Goal: Information Seeking & Learning: Learn about a topic

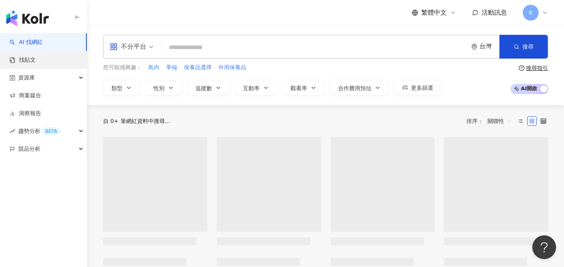
click at [36, 59] on link "找貼文" at bounding box center [23, 60] width 26 height 8
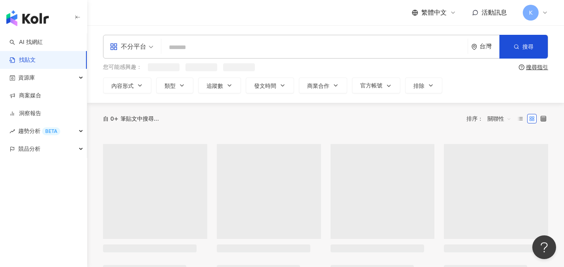
click at [189, 46] on input "search" at bounding box center [314, 47] width 300 height 17
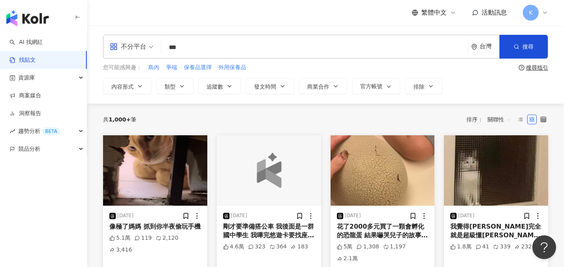
type input "***"
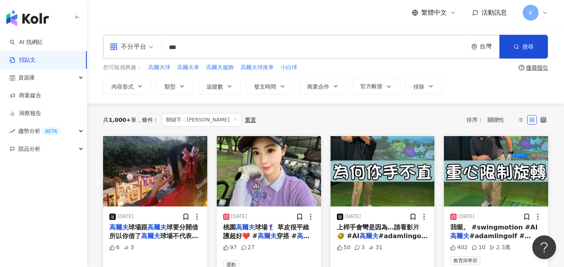
drag, startPoint x: 204, startPoint y: 45, endPoint x: 113, endPoint y: 45, distance: 90.3
click at [113, 45] on div "不分平台 高爾夫 *** 台灣 搜尋" at bounding box center [325, 47] width 445 height 24
click at [144, 88] on button "內容形式" at bounding box center [127, 86] width 48 height 16
click at [43, 44] on link "AI 找網紅" at bounding box center [26, 42] width 33 height 8
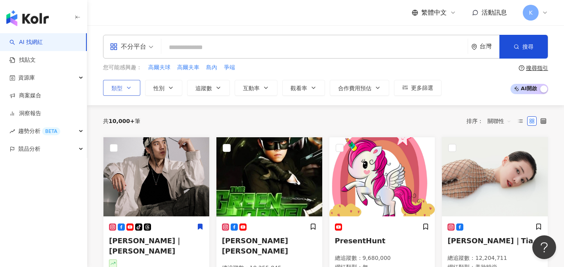
click at [132, 86] on button "類型" at bounding box center [121, 88] width 37 height 16
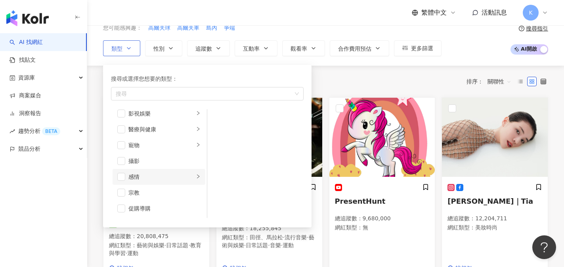
scroll to position [195, 0]
click at [176, 134] on div "醫療與健康" at bounding box center [161, 129] width 66 height 9
click at [248, 136] on div "心理健康" at bounding box center [261, 134] width 73 height 9
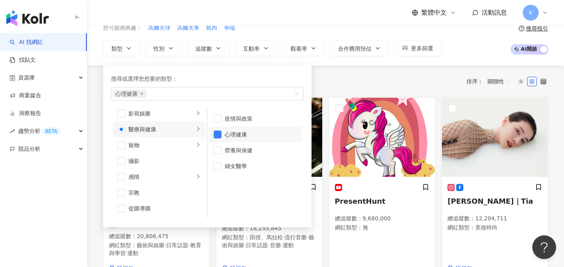
click at [352, 58] on div "不分平台 台灣 搜尋 您可能感興趣： 高爾夫球 高爾夫車 島內 爭端 類型 搜尋或選擇您想要的類型： 心理健康 藝術與娛樂 美妝時尚 氣候和環境 日常話題 教…" at bounding box center [325, 26] width 477 height 80
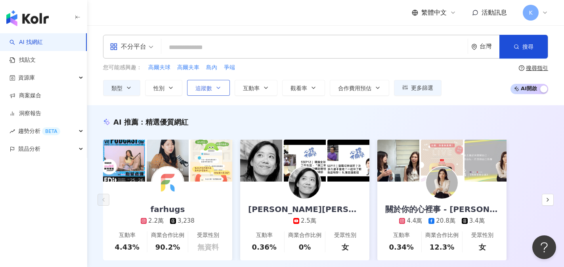
click at [212, 88] on button "追蹤數" at bounding box center [208, 88] width 43 height 16
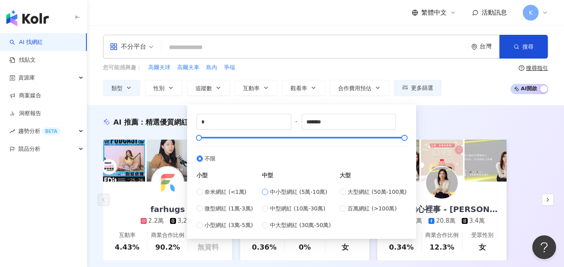
click at [271, 195] on label "中小型網紅 (5萬-10萬)" at bounding box center [296, 192] width 69 height 9
type input "*****"
click at [407, 111] on div "***** - ***** 不限 小型 奈米網紅 (<1萬) 微型網紅 (1萬-3萬) 小型網紅 (3萬-5萬) 中型 中小型網紅 (5萬-10萬) 中型網紅…" at bounding box center [301, 171] width 219 height 125
click at [465, 97] on div "不分平台 台灣 搜尋 您可能感興趣： 高爾夫球 高爾夫車 島內 爭端 類型 性別 追蹤數 互動率 觀看率 合作費用預估 更多篩選 ***** - ***** …" at bounding box center [325, 65] width 477 height 80
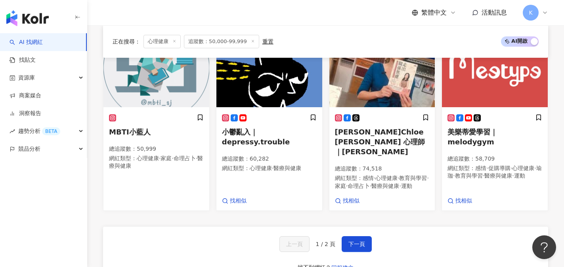
scroll to position [674, 0]
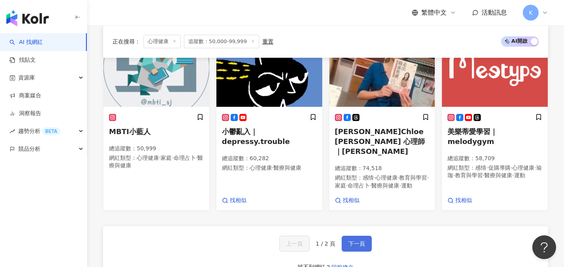
click at [364, 241] on span "下一頁" at bounding box center [356, 244] width 17 height 6
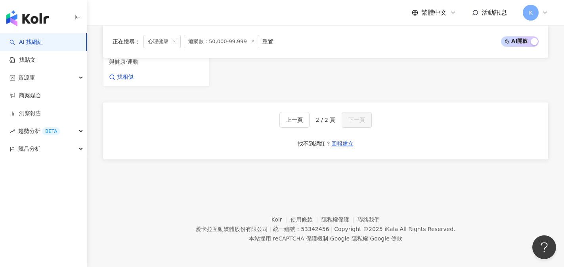
scroll to position [309, 0]
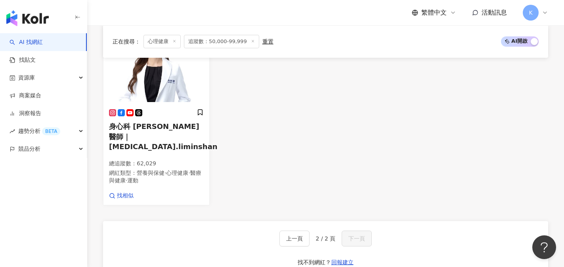
click at [487, 160] on div "身心科 李旻珊醫師｜psychiatrist.liminshan 總追蹤數 ： 62,029 網紅類型 ： 營養與保健 · 心理健康 · 醫療與健康 · 運動…" at bounding box center [325, 114] width 451 height 183
click at [148, 143] on span "身心科 李旻珊醫師｜psychiatrist.liminshan" at bounding box center [163, 136] width 109 height 28
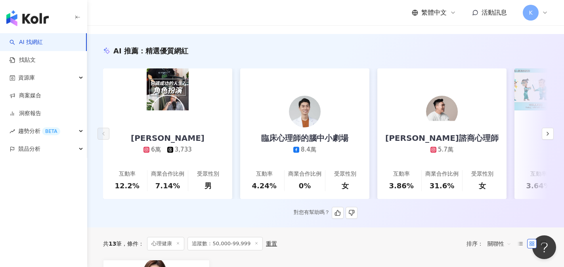
scroll to position [0, 0]
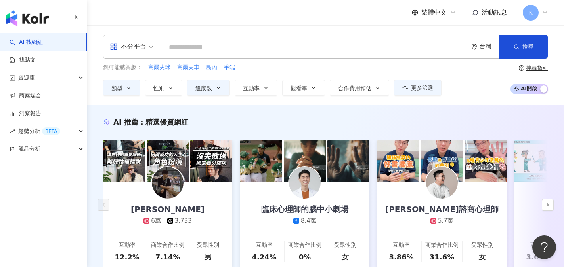
click at [202, 44] on input "search" at bounding box center [314, 47] width 300 height 15
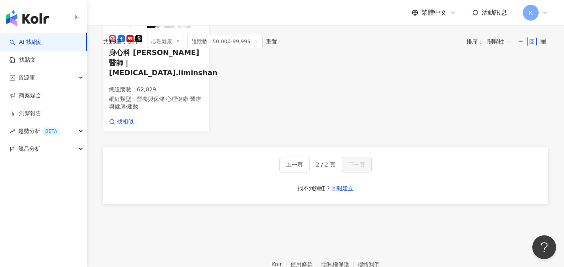
scroll to position [385, 0]
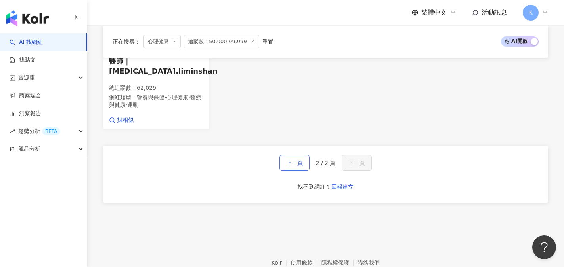
click at [305, 155] on button "上一頁" at bounding box center [294, 163] width 30 height 16
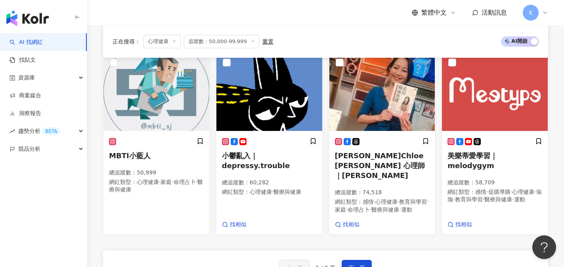
scroll to position [630, 0]
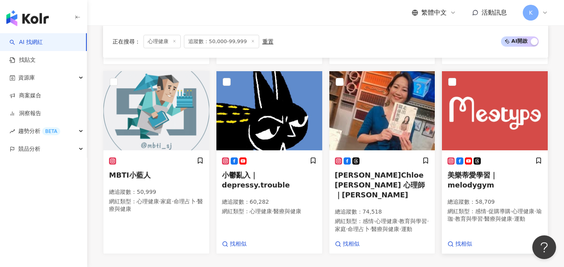
click at [489, 171] on span "美樂蒂愛學習｜melodygym" at bounding box center [472, 180] width 50 height 18
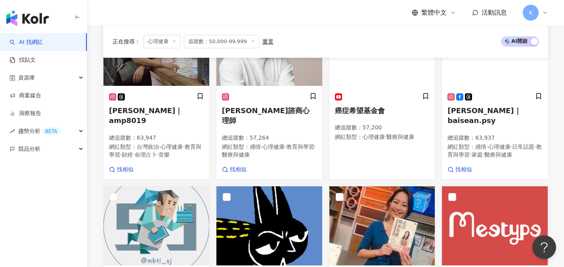
scroll to position [511, 0]
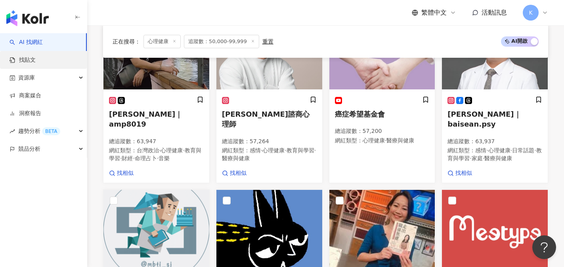
click at [36, 60] on link "找貼文" at bounding box center [23, 60] width 26 height 8
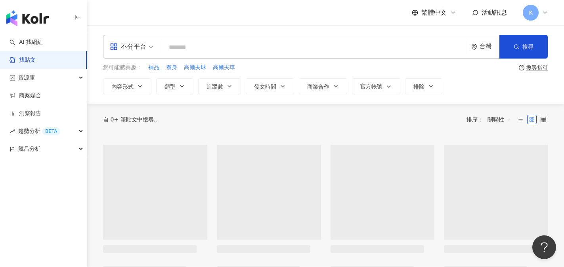
click at [216, 44] on input "search" at bounding box center [314, 47] width 300 height 17
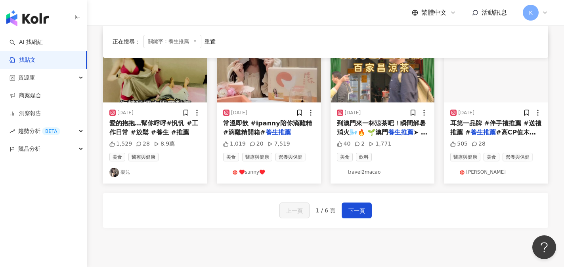
scroll to position [436, 0]
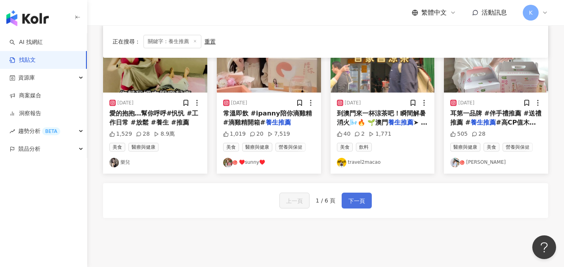
click at [345, 208] on button "下一頁" at bounding box center [357, 201] width 30 height 16
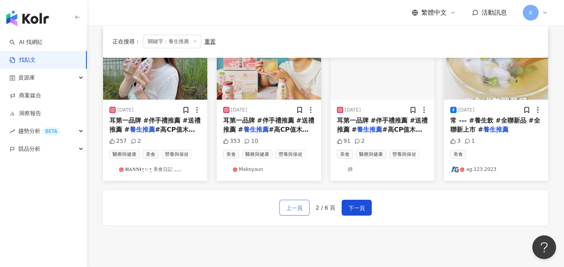
scroll to position [432, 0]
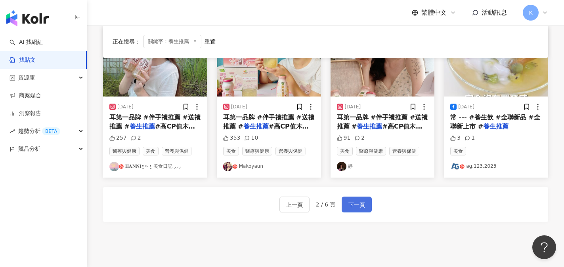
click at [352, 204] on span "下一頁" at bounding box center [356, 205] width 17 height 10
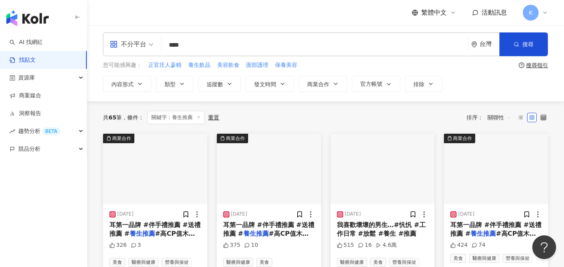
scroll to position [0, 0]
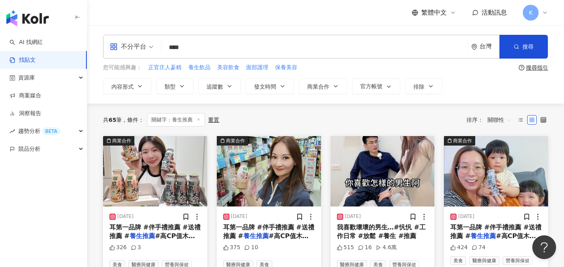
drag, startPoint x: 195, startPoint y: 47, endPoint x: 147, endPoint y: 46, distance: 48.0
click at [147, 46] on div "不分平台 養生推薦 **** 台灣 搜尋" at bounding box center [325, 47] width 445 height 24
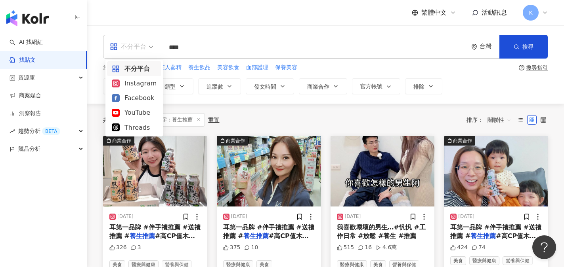
drag, startPoint x: 147, startPoint y: 46, endPoint x: 171, endPoint y: 50, distance: 24.2
click at [171, 50] on div "不分平台 養生推薦 **** 台灣 搜尋" at bounding box center [325, 47] width 445 height 24
type input "****"
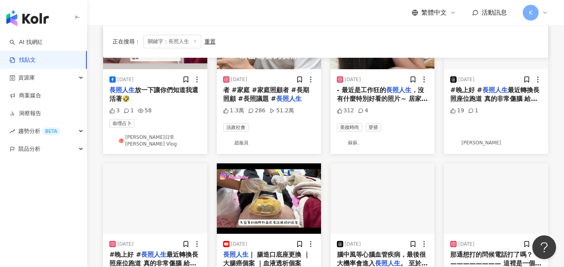
scroll to position [317, 0]
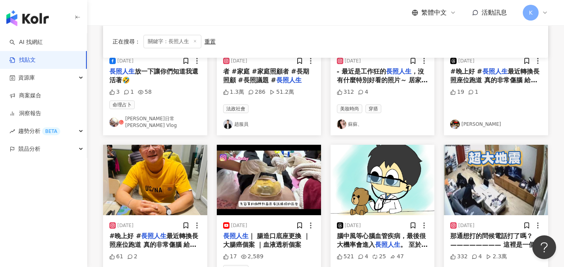
click at [247, 120] on link "趙服員" at bounding box center [269, 125] width 92 height 10
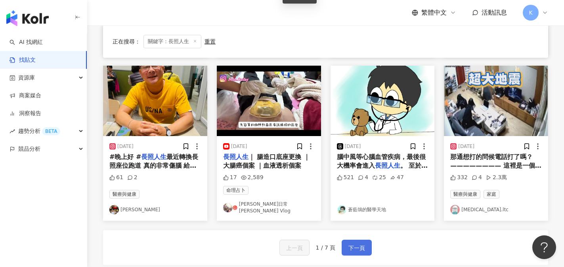
click at [354, 244] on span "下一頁" at bounding box center [356, 249] width 17 height 10
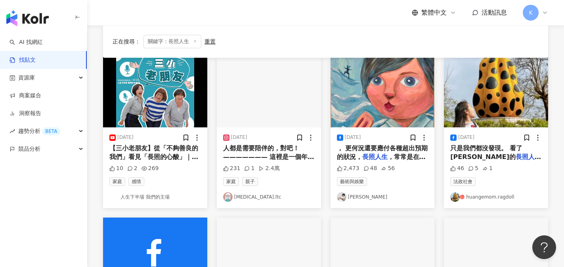
scroll to position [40, 0]
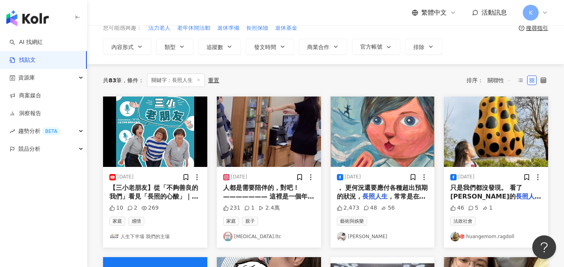
click at [493, 239] on link "huangemom.ragdoll" at bounding box center [496, 237] width 92 height 10
click at [158, 238] on link "人生下半場 我們的主場" at bounding box center [155, 237] width 92 height 10
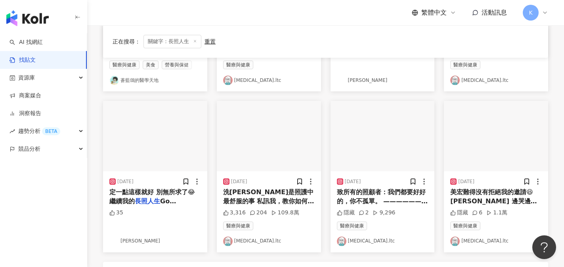
scroll to position [475, 0]
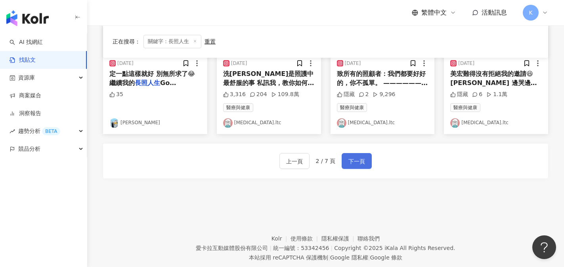
click at [360, 164] on span "下一頁" at bounding box center [356, 162] width 17 height 10
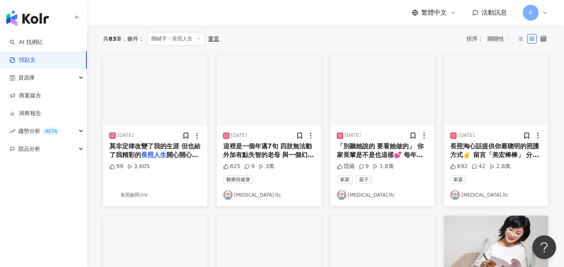
scroll to position [83, 0]
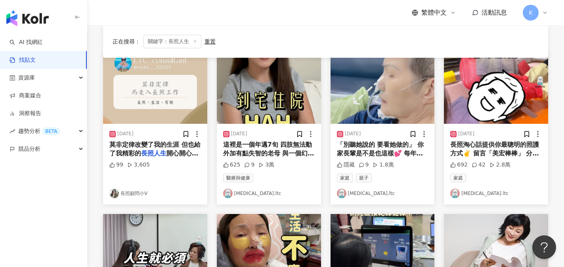
click at [133, 191] on link "長照顧問小V" at bounding box center [155, 194] width 92 height 10
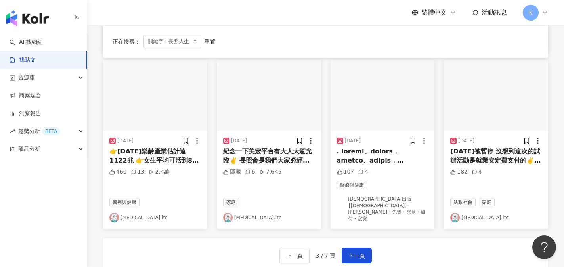
scroll to position [400, 0]
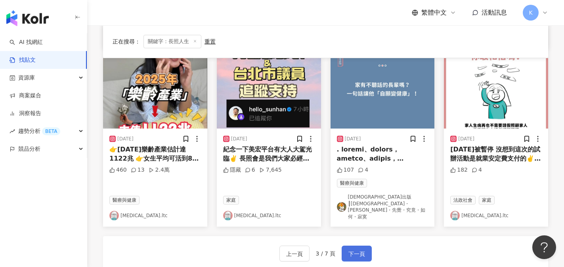
click at [351, 250] on span "下一頁" at bounding box center [356, 255] width 17 height 10
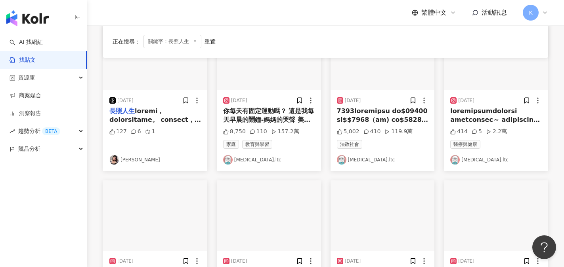
scroll to position [396, 0]
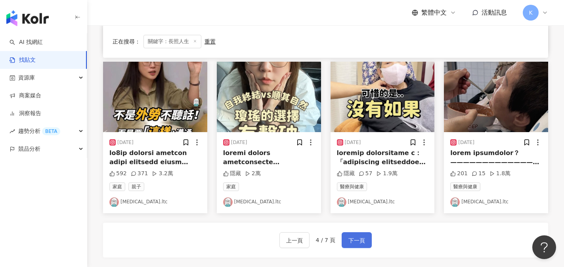
click at [360, 245] on span "下一頁" at bounding box center [356, 241] width 17 height 10
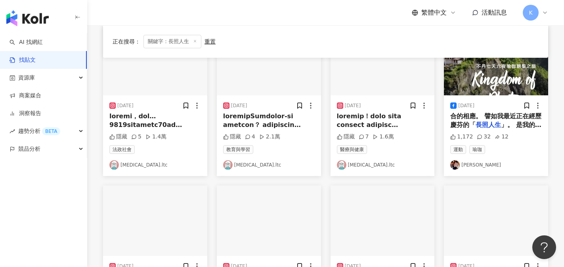
scroll to position [277, 0]
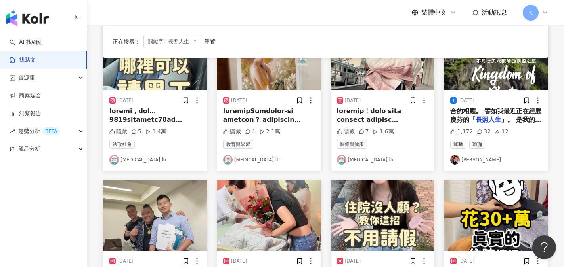
click at [469, 162] on link "徐譽庭" at bounding box center [496, 160] width 92 height 10
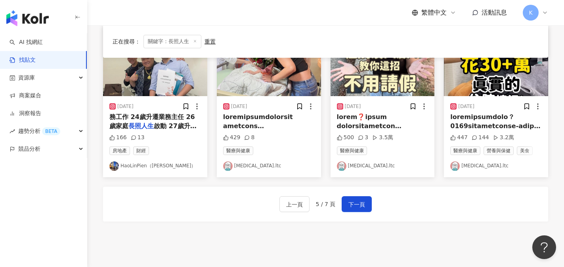
scroll to position [436, 0]
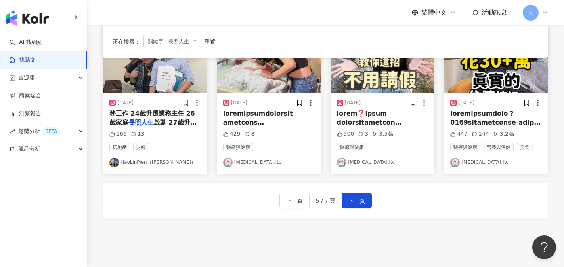
click at [352, 162] on link "[MEDICAL_DATA].ltc" at bounding box center [383, 163] width 92 height 10
click at [362, 205] on span "下一頁" at bounding box center [356, 202] width 17 height 10
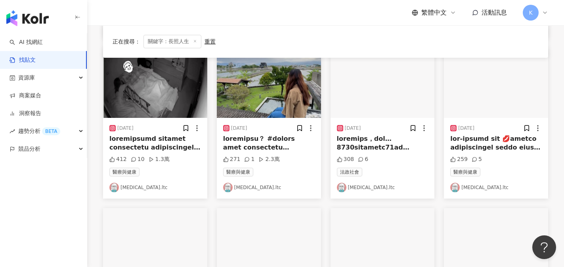
scroll to position [238, 0]
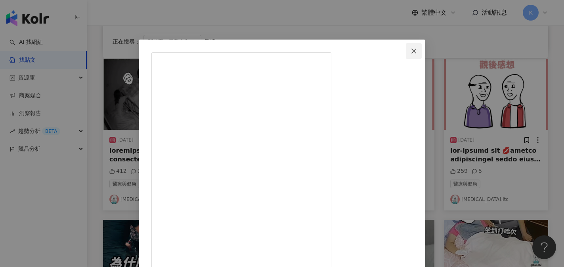
click at [417, 48] on icon "close" at bounding box center [413, 51] width 6 height 6
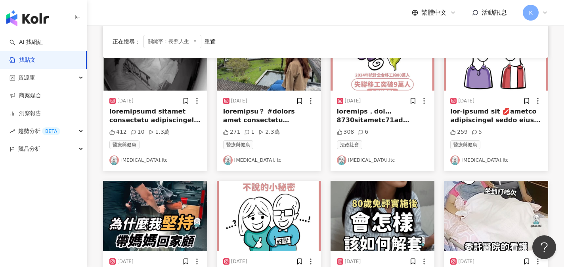
scroll to position [277, 0]
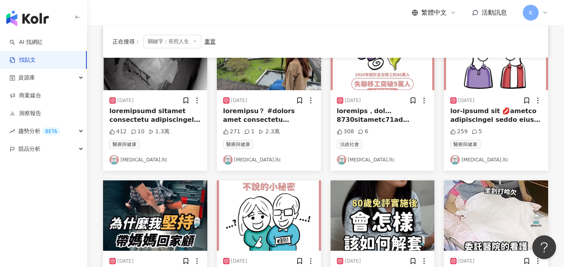
click at [236, 162] on link "[MEDICAL_DATA].ltc" at bounding box center [269, 160] width 92 height 10
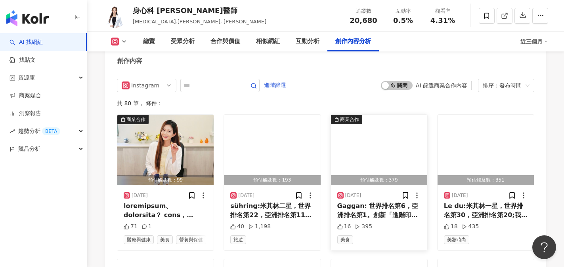
scroll to position [2536, 0]
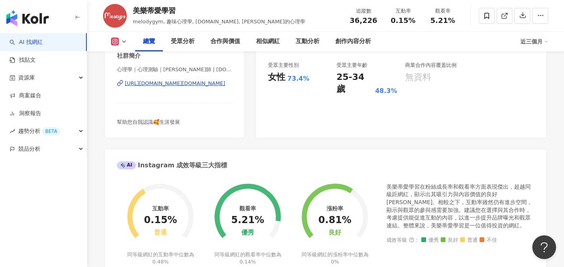
scroll to position [357, 0]
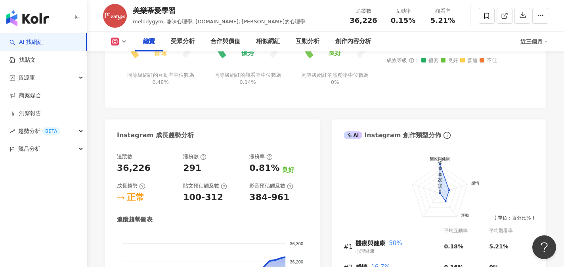
click at [30, 23] on img "button" at bounding box center [27, 18] width 42 height 16
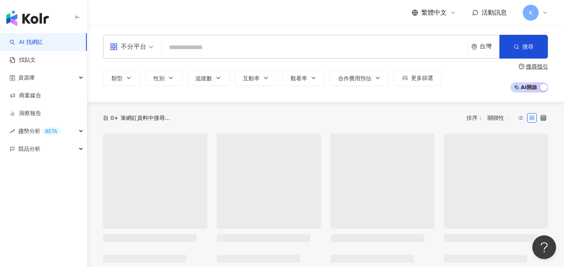
click at [185, 48] on input "search" at bounding box center [314, 47] width 300 height 15
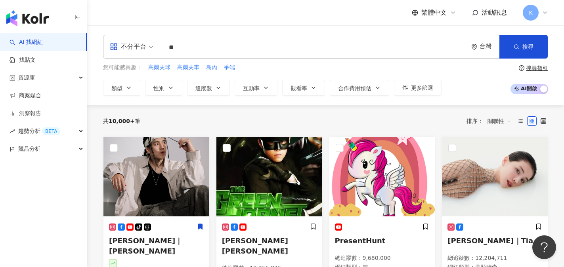
type input "*"
type input "**"
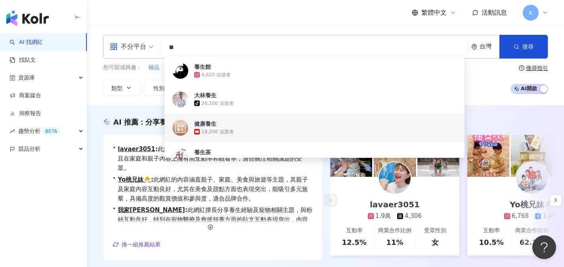
click at [135, 98] on div "不分平台 ** 台灣 搜尋 73d38a9f-3e5a-40bd-9912-b9b70993a6e1 c7cb9cf9-14e8-4de4-8649-2f2e…" at bounding box center [325, 65] width 477 height 80
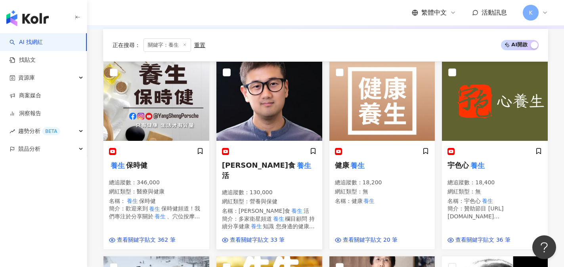
scroll to position [277, 0]
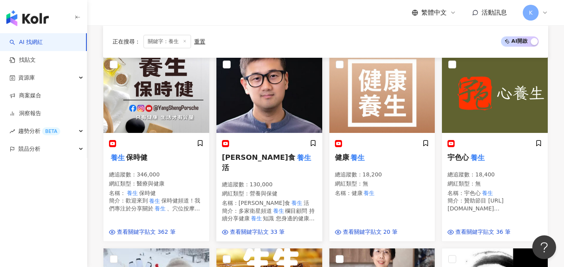
click at [268, 124] on img at bounding box center [269, 93] width 106 height 79
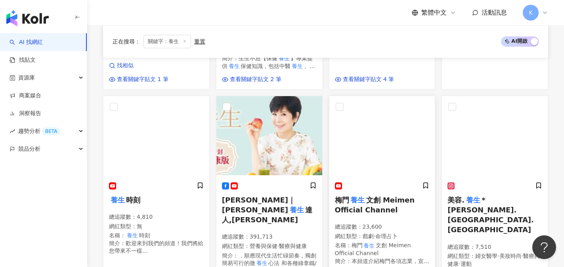
scroll to position [634, 0]
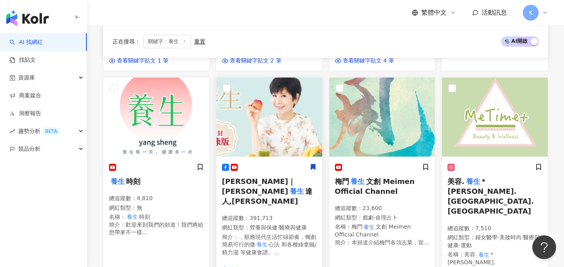
click at [290, 134] on img at bounding box center [269, 117] width 106 height 79
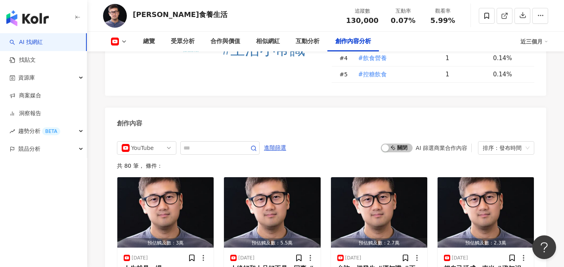
scroll to position [1822, 0]
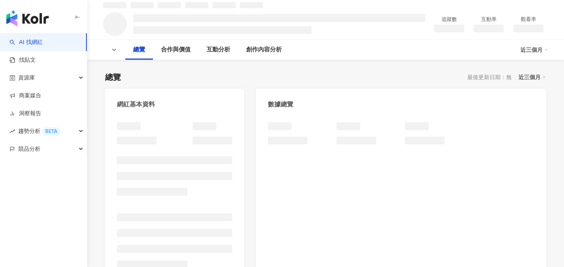
scroll to position [76, 0]
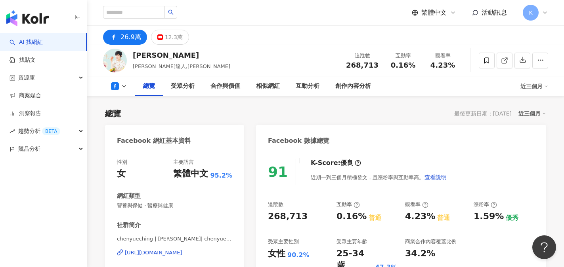
click at [168, 255] on div "https://www.facebook.com/309906169101346" at bounding box center [153, 253] width 57 height 7
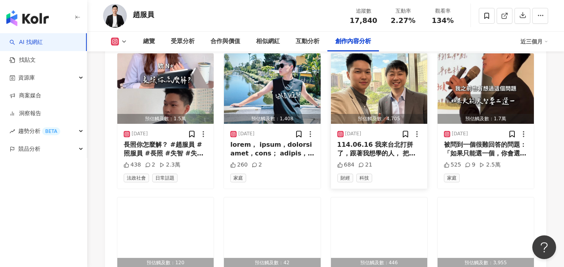
scroll to position [2575, 0]
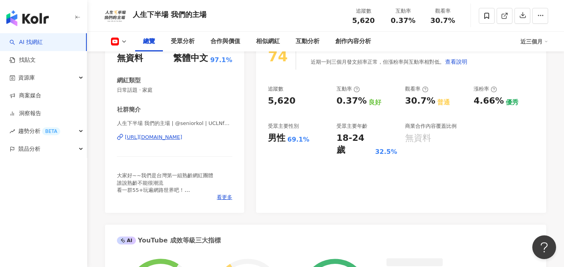
scroll to position [119, 0]
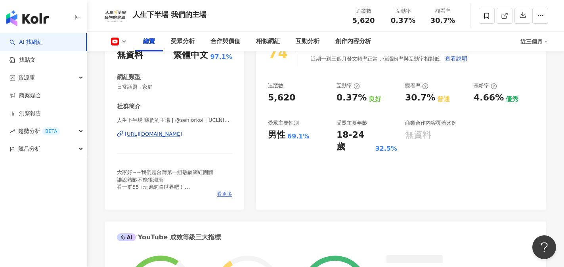
click at [228, 195] on span "看更多" at bounding box center [224, 194] width 15 height 7
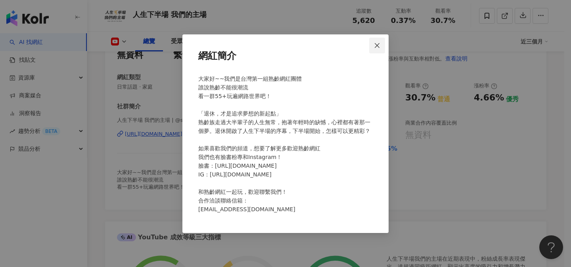
click at [377, 42] on icon "close" at bounding box center [377, 45] width 6 height 6
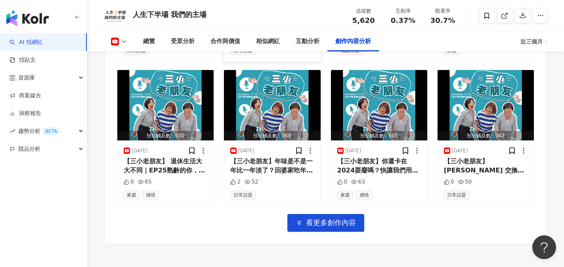
scroll to position [2524, 0]
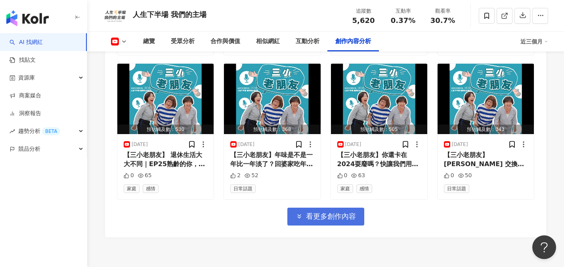
click at [326, 212] on span "看更多創作內容" at bounding box center [331, 216] width 50 height 9
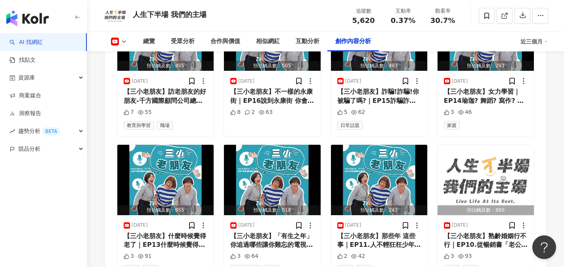
scroll to position [2881, 0]
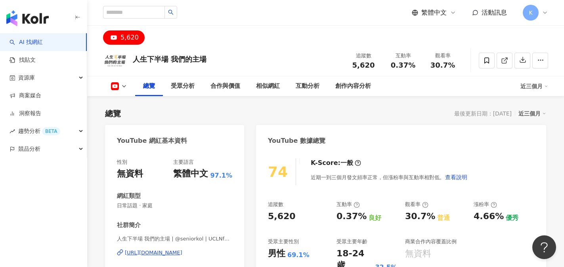
scroll to position [79, 0]
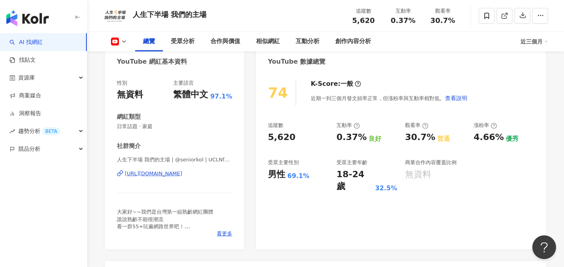
click at [182, 173] on div "https://www.youtube.com/channel/UCLNfD2Q-CwnUHP2VKo1k7jQ" at bounding box center [153, 173] width 57 height 7
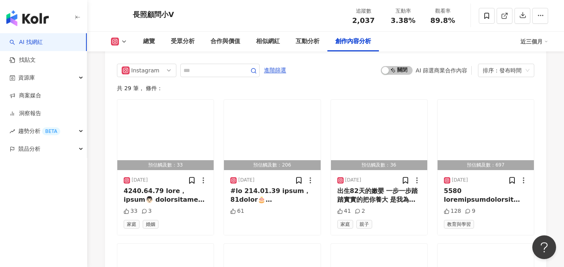
scroll to position [2377, 0]
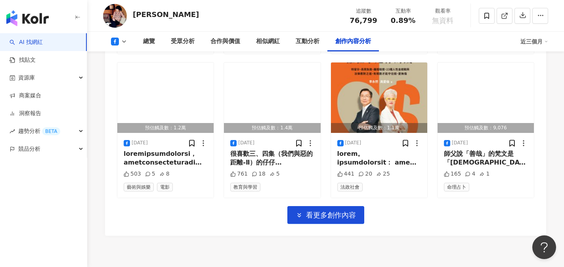
scroll to position [2377, 0]
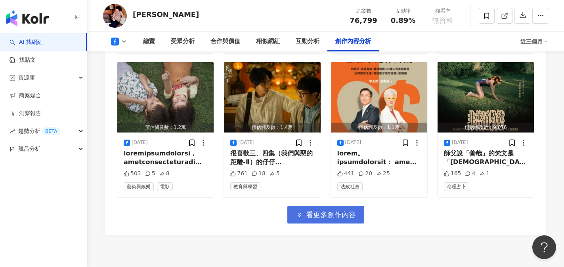
click at [343, 206] on button "看更多創作內容" at bounding box center [325, 215] width 77 height 18
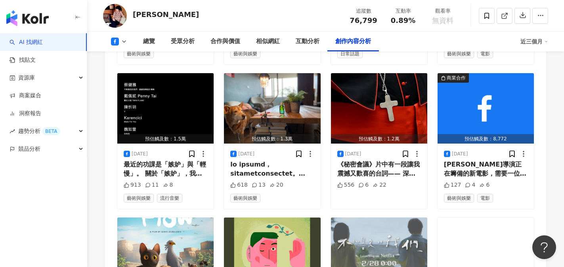
scroll to position [2773, 0]
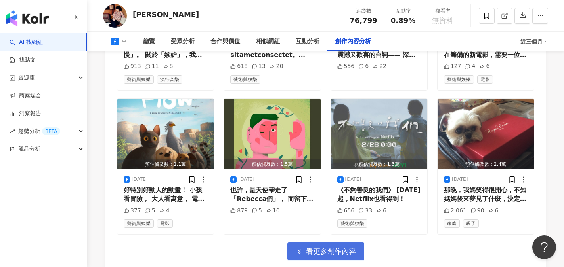
click at [323, 248] on span "看更多創作內容" at bounding box center [331, 252] width 50 height 9
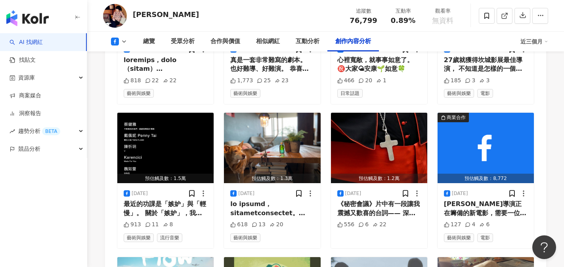
scroll to position [2615, 0]
click at [468, 200] on div "許智彥導演正在籌備的新電影，需要一位「酷酷少女」女主角！ https://www.facebook.com/share/p/186bDj78J9/" at bounding box center [486, 209] width 84 height 18
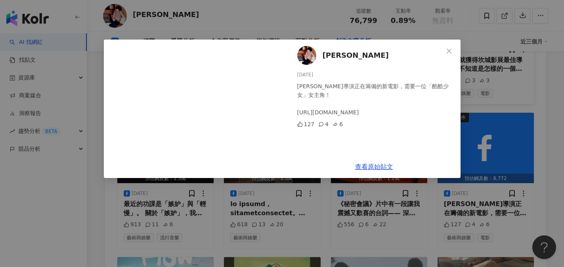
drag, startPoint x: 445, startPoint y: 51, endPoint x: 443, endPoint y: 64, distance: 13.5
click at [445, 51] on span "Close" at bounding box center [449, 51] width 16 height 6
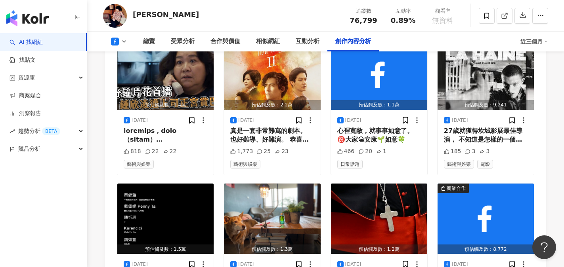
scroll to position [2536, 0]
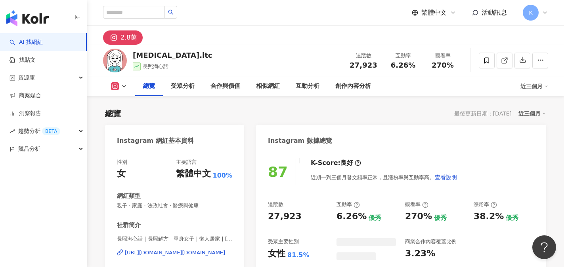
scroll to position [158, 0]
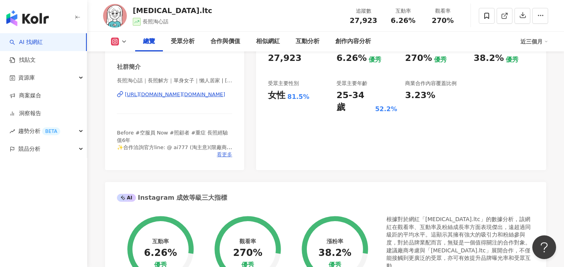
click at [224, 154] on span "看更多" at bounding box center [224, 154] width 15 height 7
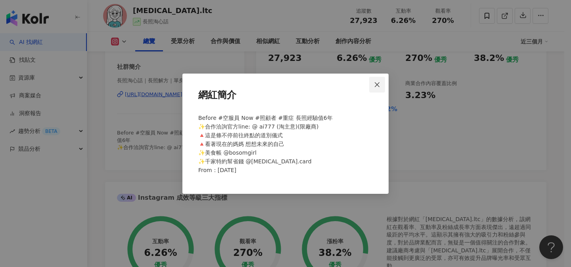
click at [377, 86] on icon "close" at bounding box center [377, 85] width 6 height 6
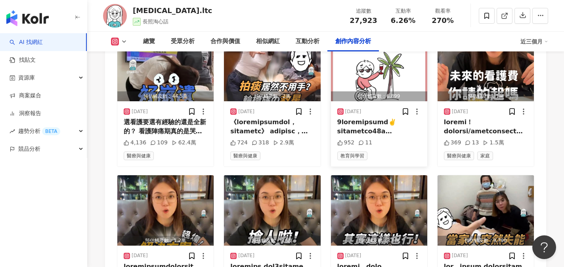
scroll to position [2654, 0]
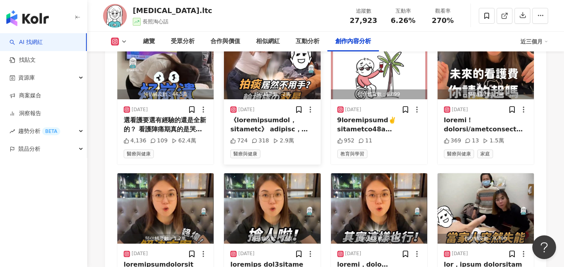
click at [279, 130] on div at bounding box center [272, 125] width 84 height 18
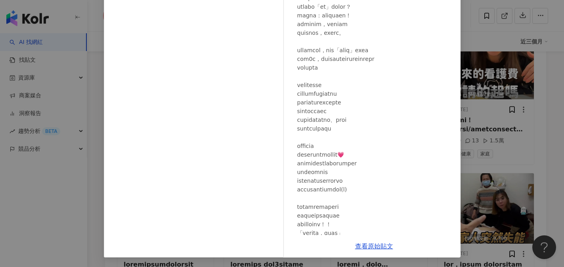
scroll to position [40, 0]
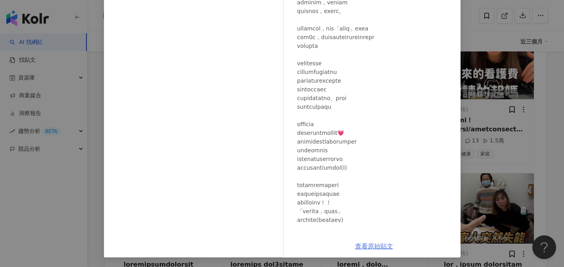
click at [378, 248] on link "查看原始貼文" at bounding box center [374, 247] width 38 height 8
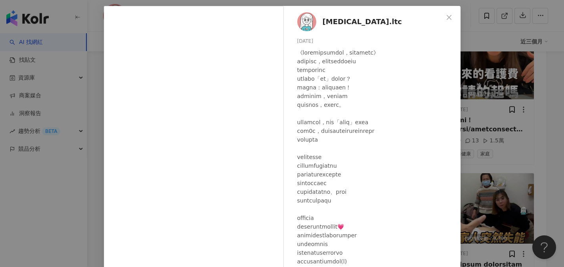
scroll to position [0, 0]
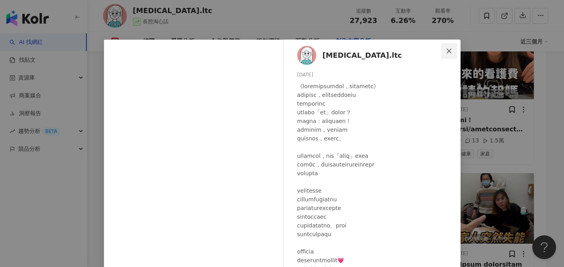
click at [446, 49] on icon "close" at bounding box center [449, 51] width 6 height 6
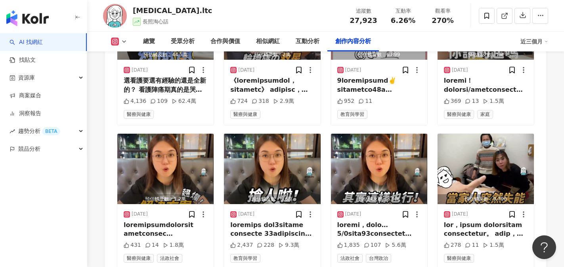
scroll to position [2813, 0]
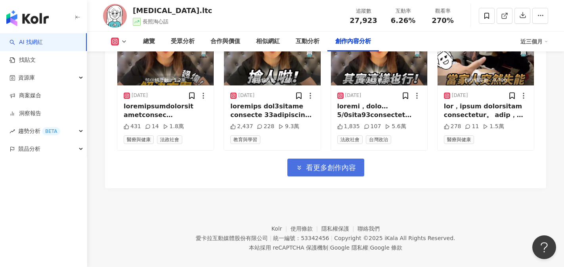
click at [332, 172] on span "看更多創作內容" at bounding box center [331, 168] width 50 height 9
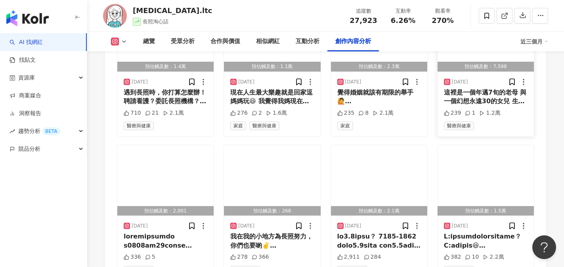
scroll to position [2971, 0]
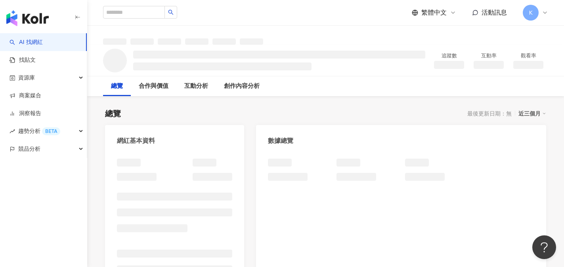
scroll to position [40, 0]
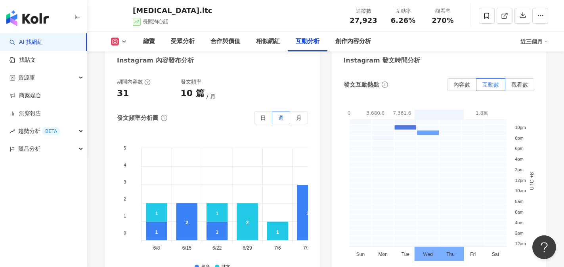
scroll to position [2052, 0]
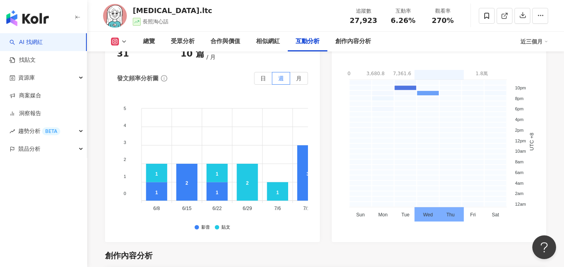
click at [312, 242] on div "期間內容數 31 發文頻率 10 篇 月 發文頻率分析圖 日 週 月 5 5 4 4 3 3 2 2 1 1 0 0 1 2 1 3 2 4 2 2 1 1 …" at bounding box center [212, 137] width 215 height 212
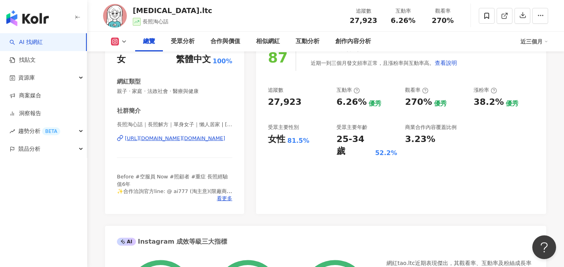
scroll to position [158, 0]
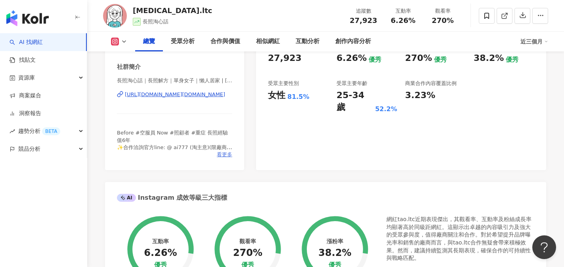
click at [223, 155] on span "看更多" at bounding box center [224, 154] width 15 height 7
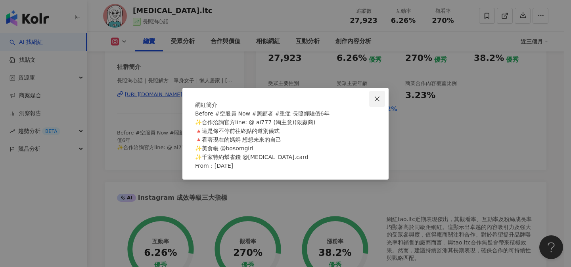
click at [379, 96] on icon "close" at bounding box center [377, 99] width 6 height 6
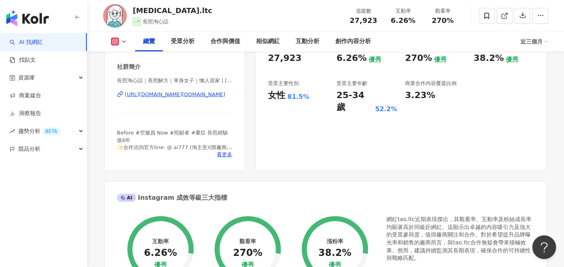
click at [36, 41] on link "AI 找網紅" at bounding box center [26, 42] width 33 height 8
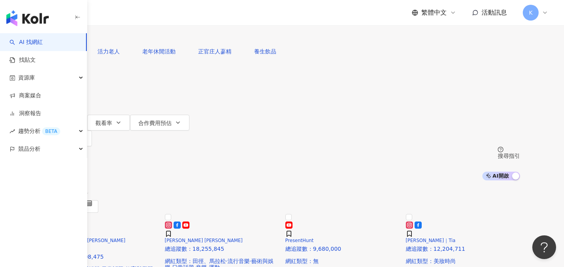
click at [82, 83] on button "類型" at bounding box center [62, 75] width 37 height 16
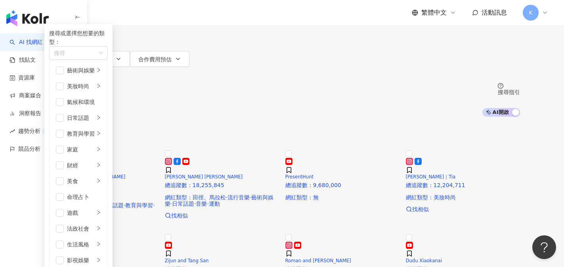
scroll to position [79, 0]
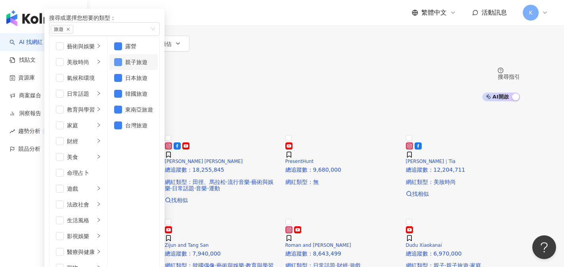
click at [122, 66] on span "button" at bounding box center [118, 62] width 8 height 8
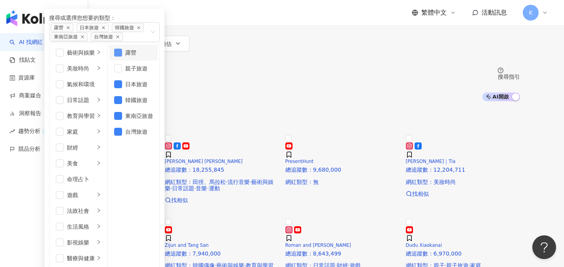
click at [122, 57] on span "button" at bounding box center [118, 53] width 8 height 8
click at [122, 104] on span "button" at bounding box center [118, 100] width 8 height 8
click at [122, 120] on span "button" at bounding box center [118, 116] width 8 height 8
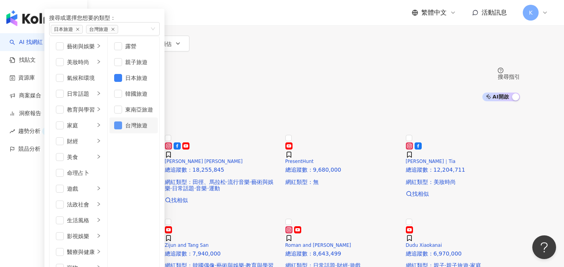
click at [122, 130] on span "button" at bounding box center [118, 126] width 8 height 8
click at [339, 101] on div "共 10,000+ 筆 排序： 關聯性" at bounding box center [281, 117] width 475 height 32
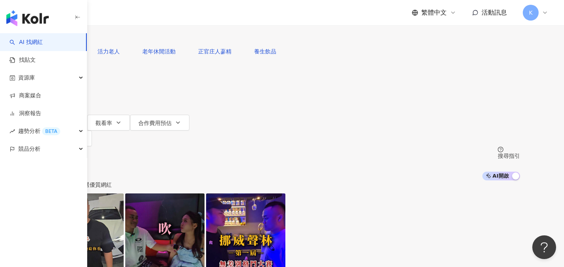
click at [69, 104] on span "追蹤數" at bounding box center [61, 107] width 17 height 6
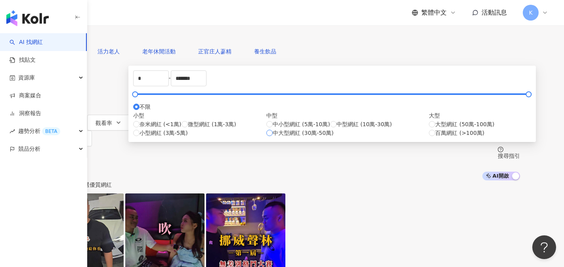
type input "******"
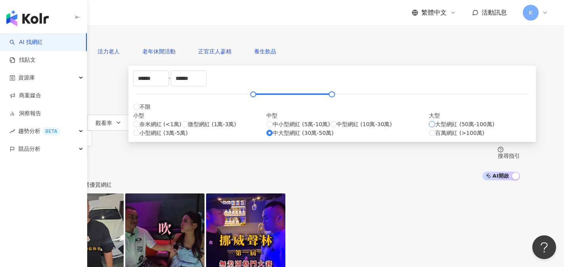
click at [429, 129] on label "大型網紅 (50萬-100萬)" at bounding box center [461, 124] width 65 height 9
type input "******"
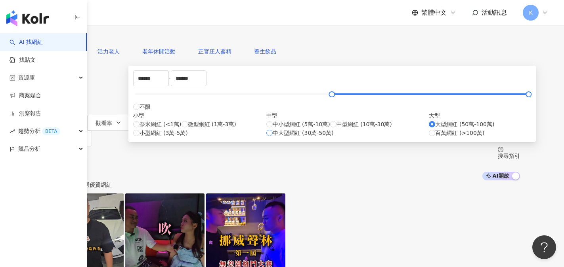
type input "******"
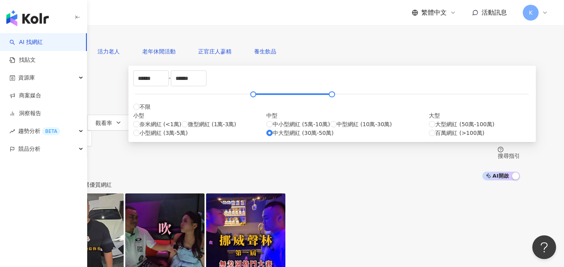
type input "******"
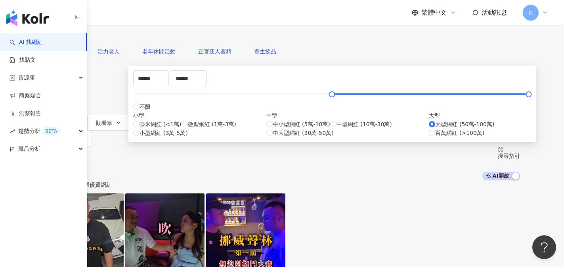
click at [429, 137] on div "大型 大型網紅 (50萬-100萬) 百萬網紅 (>100萬)" at bounding box center [480, 124] width 102 height 26
click at [454, 99] on div "不分平台 台灣 搜尋 您可能感興趣： 活力老人 老年休閒活動 正官庄人蔘精 養生飲品 類型 性別 追蹤數 互動率 觀看率 合作費用預估 更多篩選 ******…" at bounding box center [282, 90] width 564 height 181
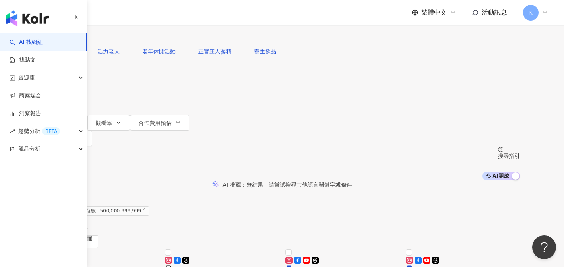
click at [72, 207] on icon at bounding box center [70, 209] width 4 height 4
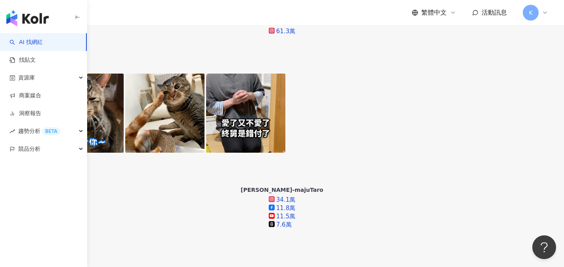
scroll to position [674, 0]
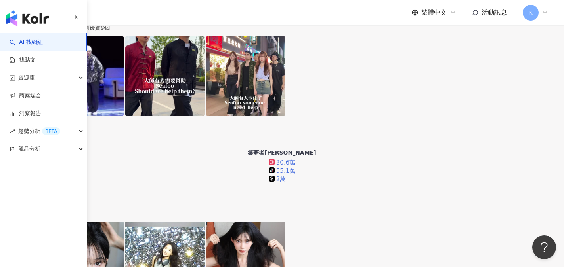
scroll to position [0, 0]
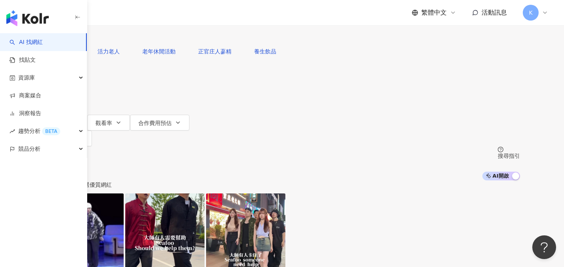
click at [82, 83] on button "類型" at bounding box center [62, 75] width 37 height 16
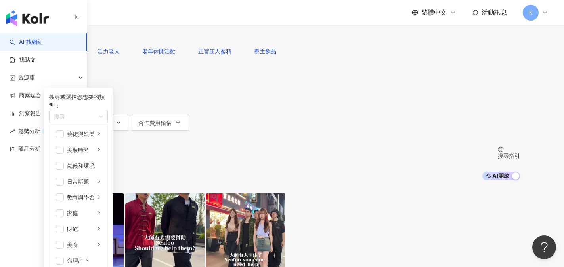
scroll to position [275, 0]
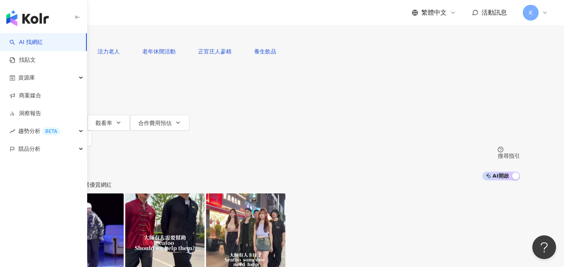
click at [449, 76] on div "您可能感興趣： 活力老人 老年休閒活動 正官庄人蔘精 養生飲品 類型 搜尋或選擇您想要的類型： 旅遊 藝術與娛樂 美妝時尚 氣候和環境 日常話題 教育與學習 …" at bounding box center [281, 112] width 475 height 137
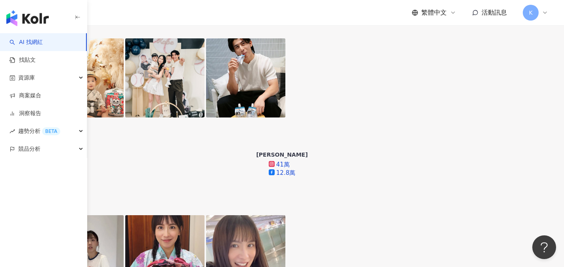
scroll to position [750, 0]
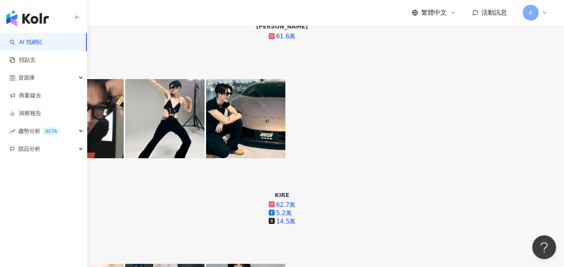
scroll to position [477, 0]
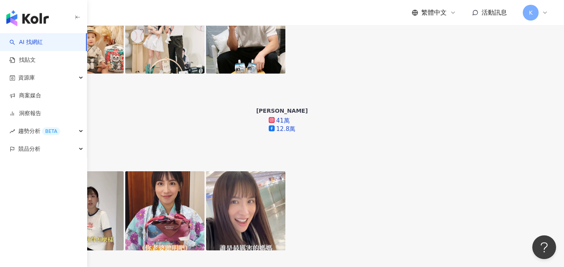
scroll to position [754, 0]
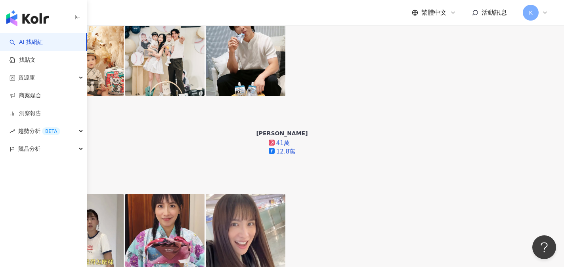
scroll to position [733, 0]
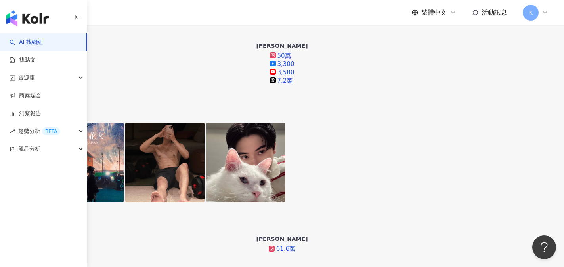
scroll to position [234, 0]
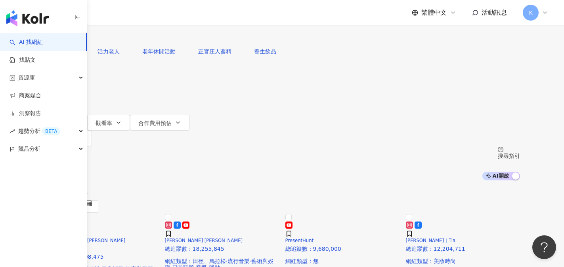
click at [82, 82] on button "類型" at bounding box center [62, 75] width 37 height 16
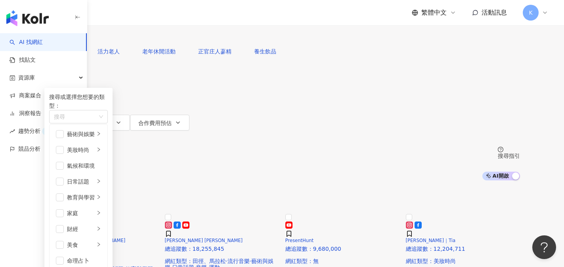
scroll to position [275, 0]
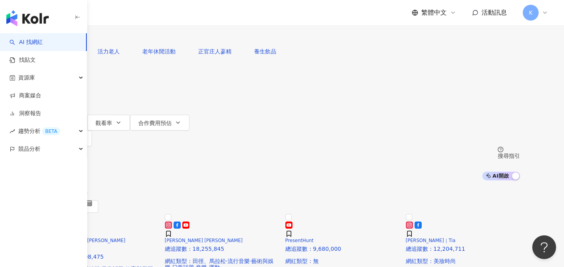
click at [87, 99] on button "追蹤數" at bounding box center [65, 107] width 43 height 16
type input "*"
type input "*******"
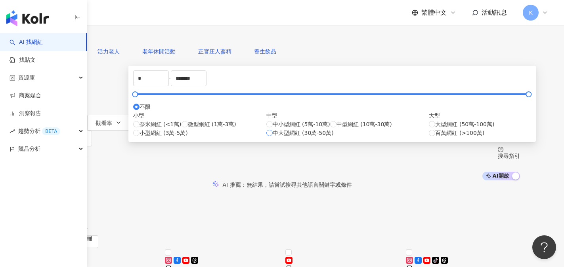
type input "******"
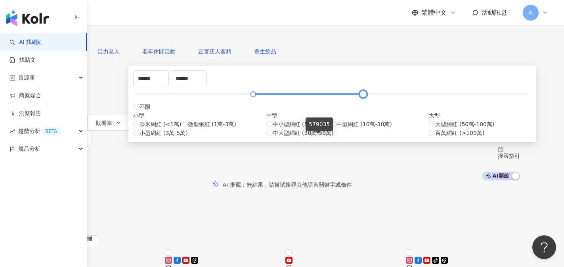
type input "******"
drag, startPoint x: 301, startPoint y: 137, endPoint x: 316, endPoint y: 141, distance: 15.5
click at [359, 97] on div at bounding box center [361, 94] width 4 height 4
type input "******"
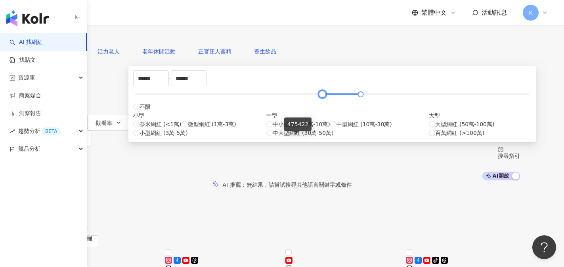
drag, startPoint x: 286, startPoint y: 139, endPoint x: 295, endPoint y: 139, distance: 9.1
click at [320, 97] on div at bounding box center [322, 94] width 4 height 4
type input "******"
drag, startPoint x: 316, startPoint y: 139, endPoint x: 311, endPoint y: 139, distance: 5.2
click at [349, 97] on div at bounding box center [351, 94] width 4 height 4
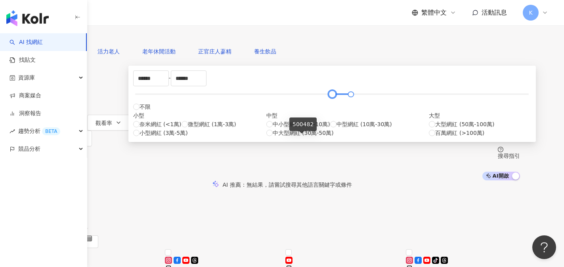
type input "******"
drag, startPoint x: 295, startPoint y: 137, endPoint x: 300, endPoint y: 139, distance: 5.2
click at [329, 97] on div at bounding box center [331, 94] width 4 height 4
drag, startPoint x: 313, startPoint y: 138, endPoint x: 338, endPoint y: 138, distance: 25.4
click at [361, 97] on div at bounding box center [363, 94] width 4 height 4
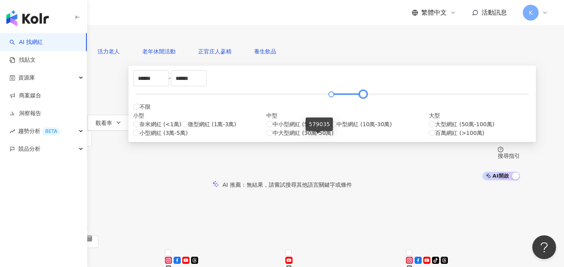
type input "******"
click at [425, 181] on div "AI 推薦 ： 無結果，請嘗試搜尋其他語言關鍵字或條件" at bounding box center [281, 185] width 475 height 8
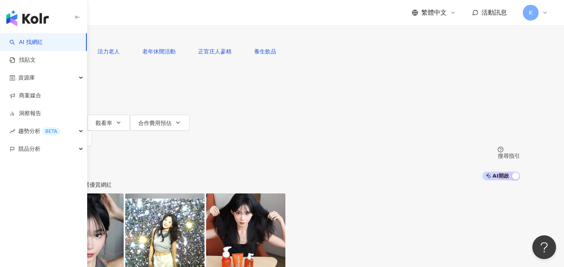
click at [477, 181] on div "AI 推薦 ： 精選優質網紅" at bounding box center [281, 185] width 475 height 8
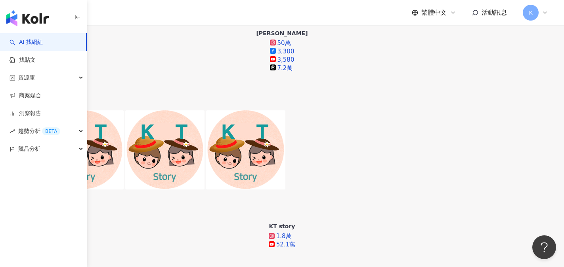
scroll to position [277, 0]
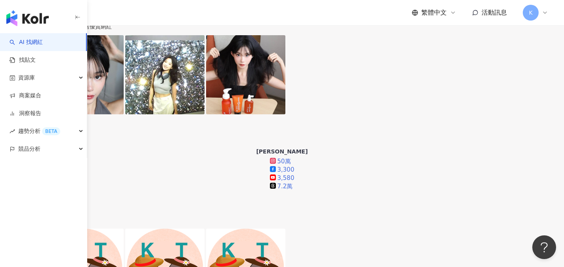
scroll to position [0, 0]
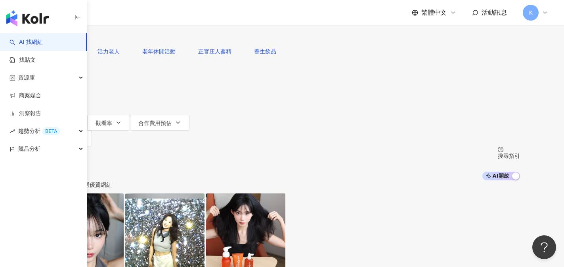
click at [84, 13] on span "不分平台" at bounding box center [66, 7] width 35 height 13
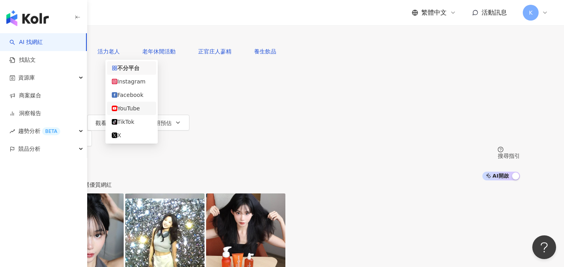
click at [131, 113] on div "YouTube" at bounding box center [132, 108] width 40 height 9
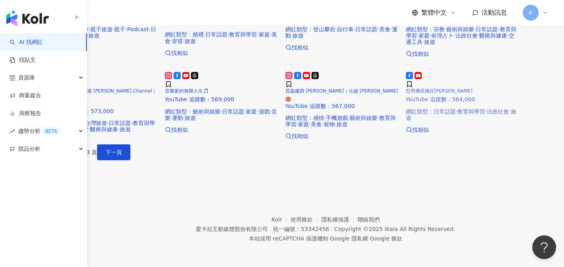
scroll to position [515, 0]
click at [130, 160] on button "下一頁" at bounding box center [113, 153] width 33 height 16
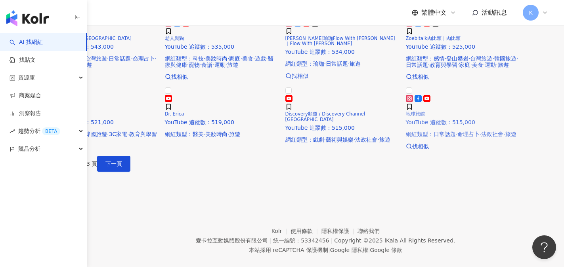
scroll to position [296, 0]
click at [460, 42] on span "Zoebitalk肉比頭｜肉比頭" at bounding box center [433, 39] width 55 height 6
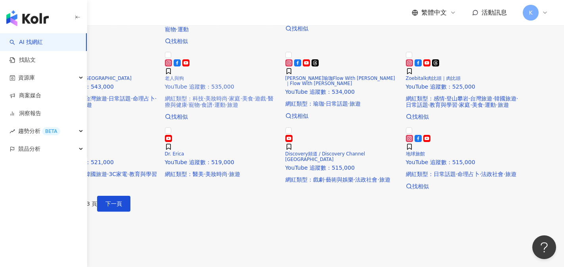
scroll to position [256, 0]
click at [429, 65] on rect at bounding box center [427, 63] width 6 height 4
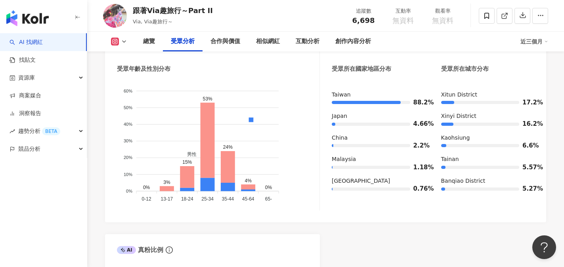
scroll to position [674, 0]
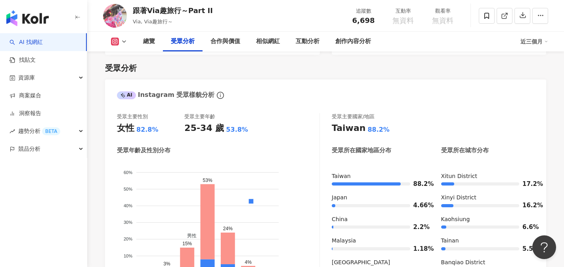
click at [124, 40] on icon at bounding box center [124, 41] width 6 height 6
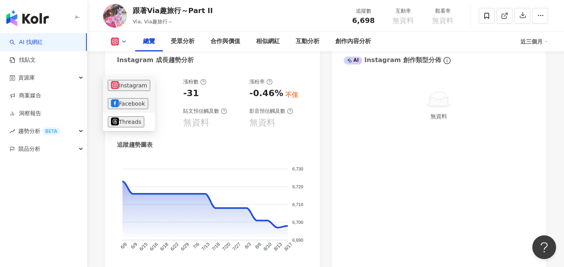
scroll to position [396, 0]
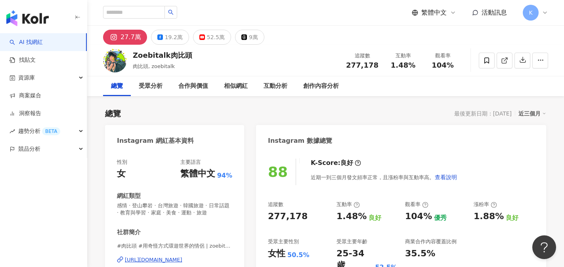
click at [465, 147] on div "Instagram 數據總覽" at bounding box center [401, 138] width 290 height 26
click at [207, 37] on div "52.5萬" at bounding box center [216, 37] width 18 height 11
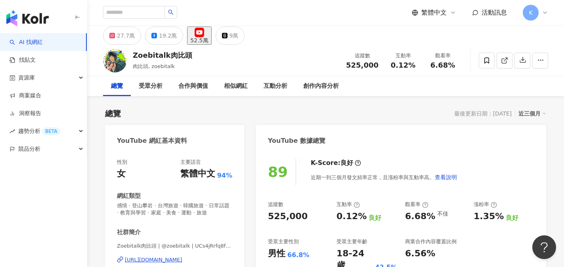
click at [164, 257] on div "[URL][DOMAIN_NAME]" at bounding box center [153, 260] width 57 height 7
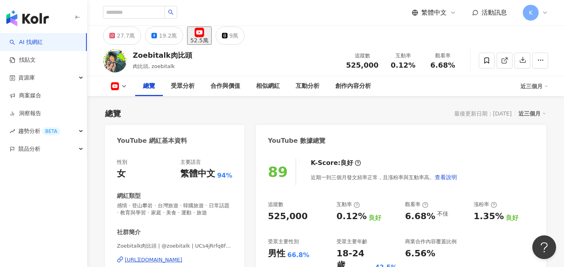
scroll to position [158, 0]
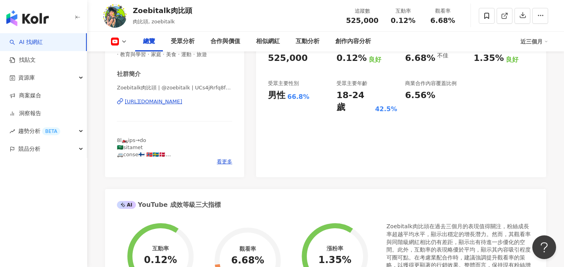
drag, startPoint x: 101, startPoint y: 170, endPoint x: 107, endPoint y: 168, distance: 6.4
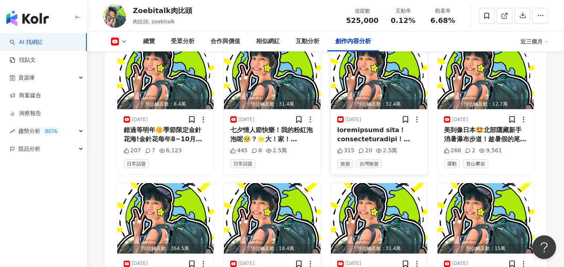
scroll to position [2298, 0]
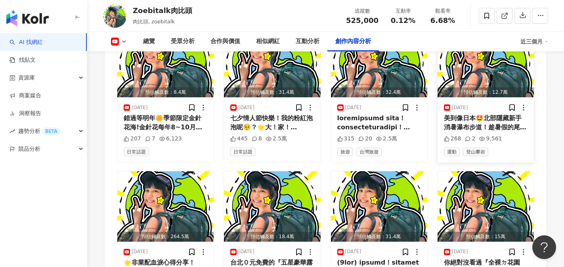
click at [490, 114] on div "美到像日本🤩北部隱藏新手消暑瀑布步道！趁暑假的尾聲衝一坡消暑吧！⬇️ [GEOGRAPHIC_DATA] 📍306[STREET_ADDRESS] . ⬇️肉…" at bounding box center [486, 123] width 84 height 18
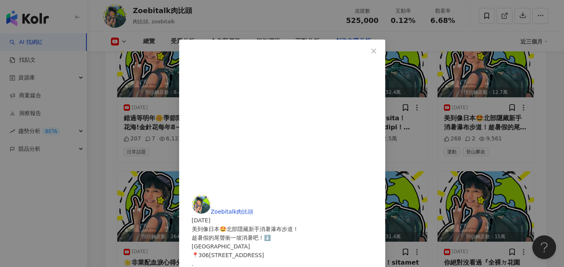
scroll to position [49, 0]
click at [376, 49] on icon "close" at bounding box center [373, 50] width 5 height 5
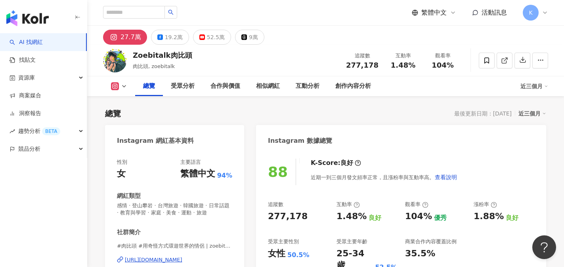
scroll to position [40, 0]
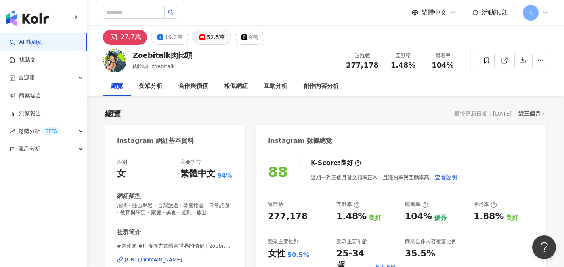
click at [202, 37] on icon at bounding box center [202, 37] width 6 height 6
click at [210, 39] on div "52.5萬" at bounding box center [216, 37] width 18 height 11
click at [211, 37] on div "52.5萬" at bounding box center [216, 37] width 18 height 11
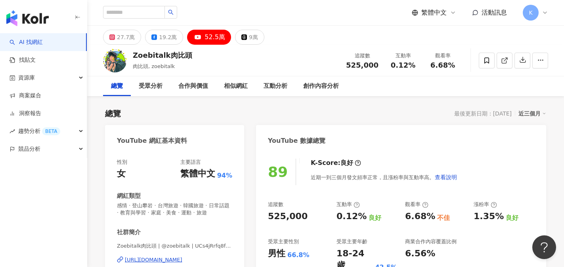
click at [211, 37] on div "52.5萬" at bounding box center [214, 37] width 21 height 11
click at [182, 259] on div "[URL][DOMAIN_NAME]" at bounding box center [153, 260] width 57 height 7
